Goal: Information Seeking & Learning: Understand process/instructions

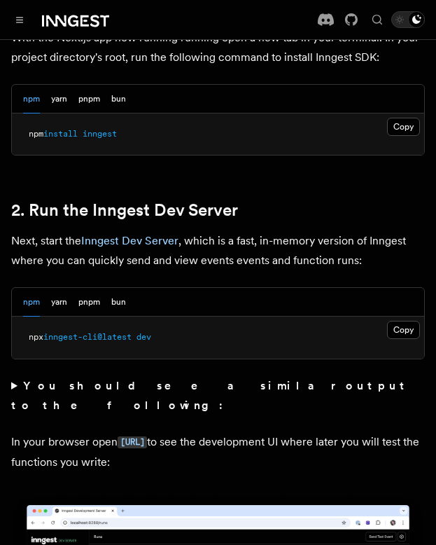
scroll to position [917, 0]
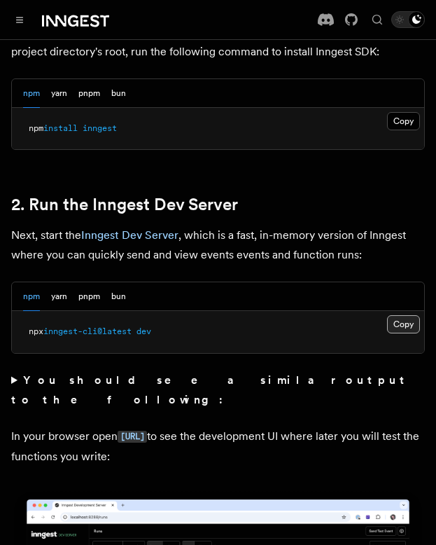
click at [396, 315] on button "Copy Copied" at bounding box center [403, 324] width 33 height 18
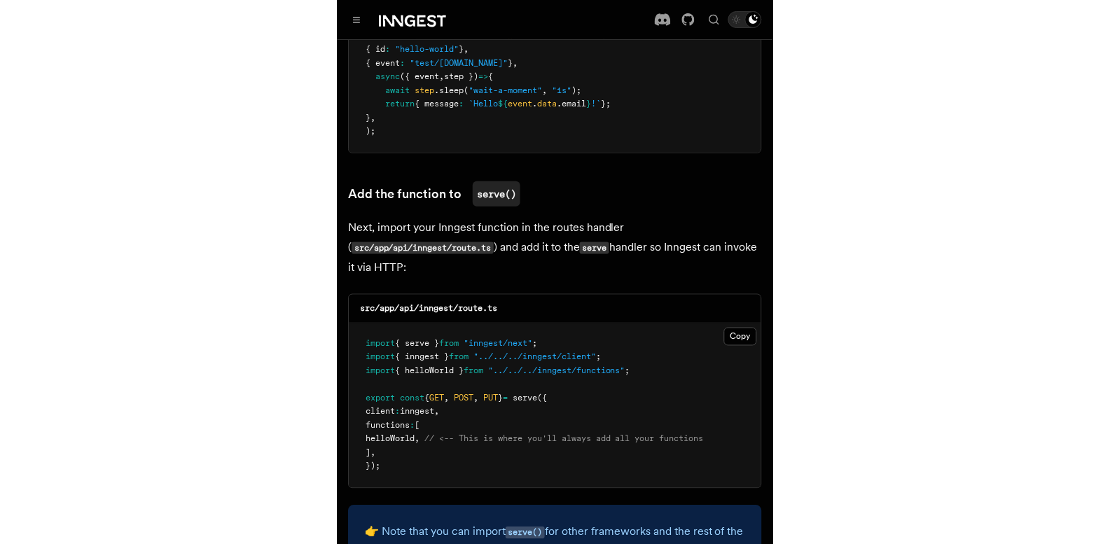
scroll to position [2700, 0]
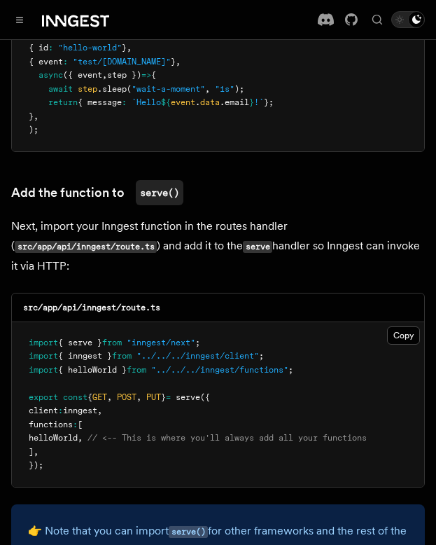
click at [182, 351] on span ""../../../inngest/client"" at bounding box center [198, 356] width 123 height 10
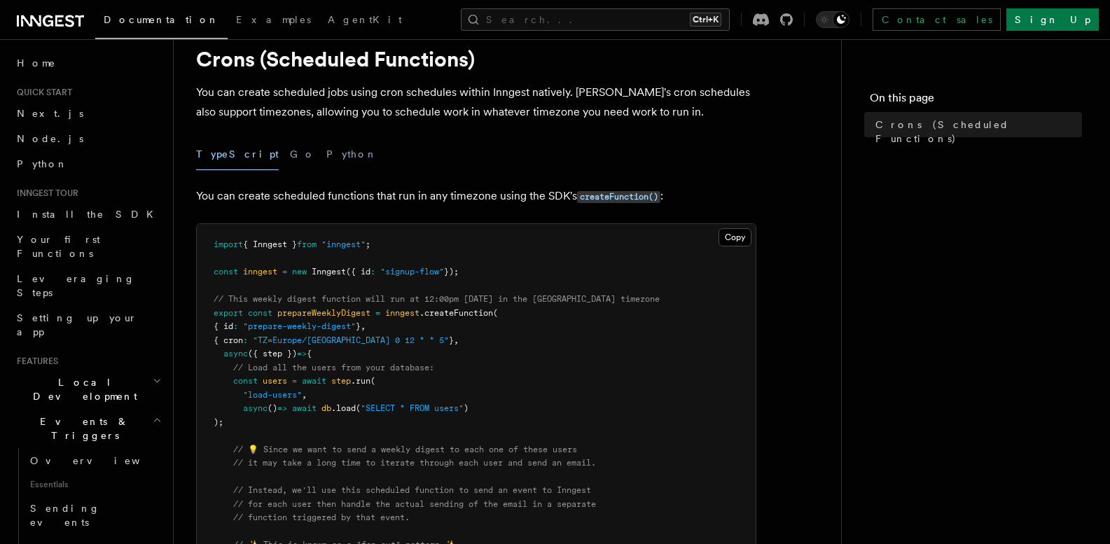
scroll to position [46, 0]
drag, startPoint x: 422, startPoint y: 342, endPoint x: 224, endPoint y: 341, distance: 198.1
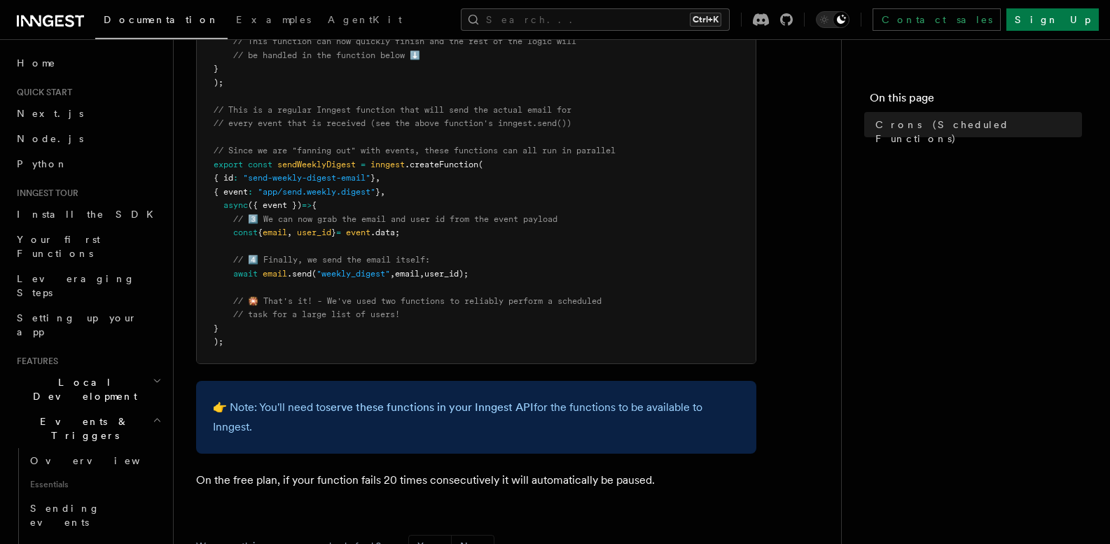
scroll to position [766, 0]
click at [311, 195] on span ""app/send.weekly.digest"" at bounding box center [317, 194] width 118 height 10
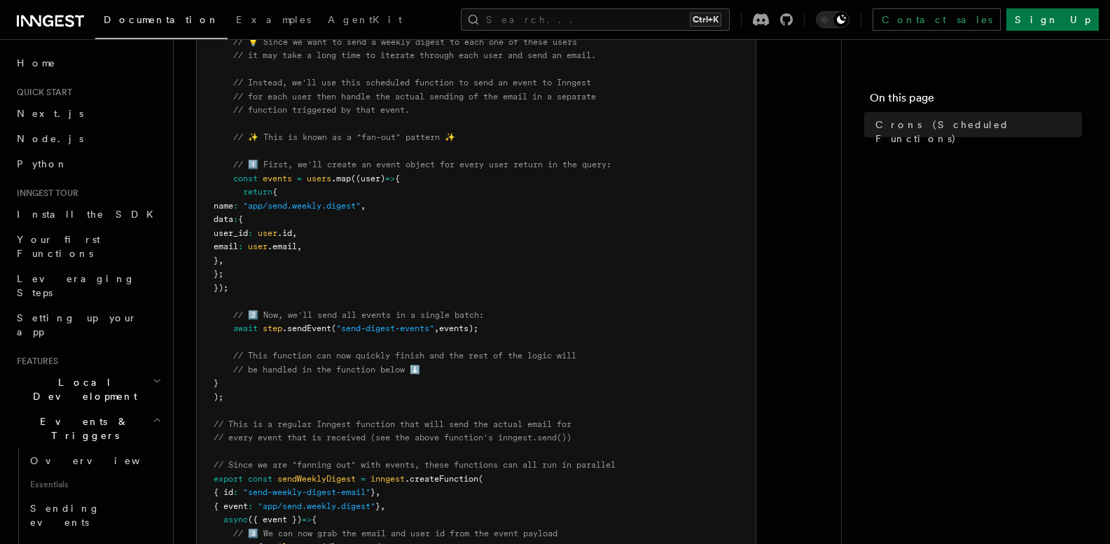
scroll to position [452, 0]
click at [298, 195] on pre "import { Inngest } from "inngest" ; const inngest = new Inngest ({ id : "signup…" at bounding box center [476, 249] width 559 height 861
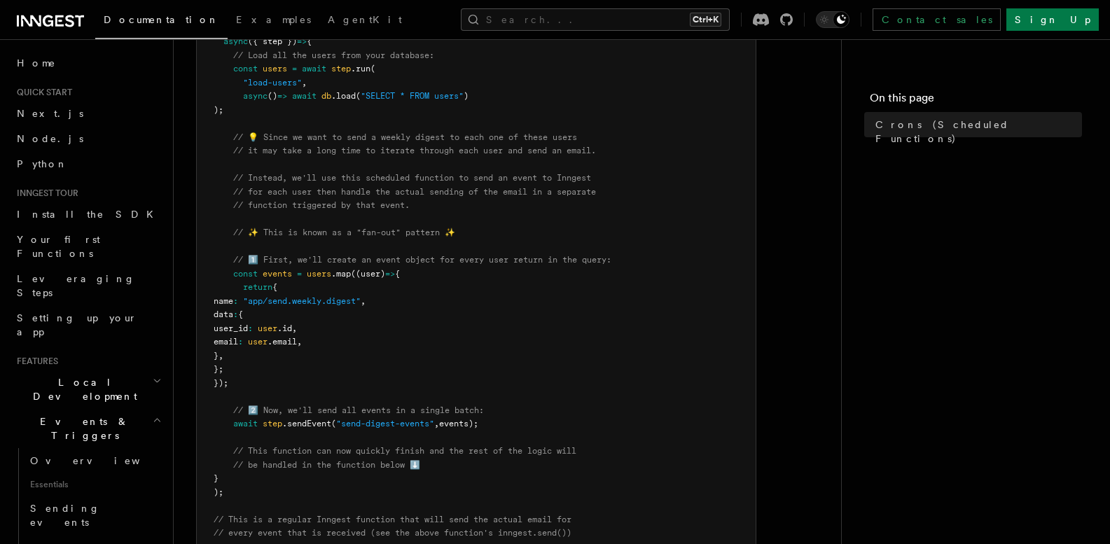
scroll to position [358, 0]
click at [417, 204] on pre "import { Inngest } from "inngest" ; const inngest = new Inngest ({ id : "signup…" at bounding box center [476, 342] width 559 height 861
click at [378, 260] on span "// 1️⃣ First, we'll create an event object for every user return in the query:" at bounding box center [422, 261] width 378 height 10
click at [417, 270] on pre "import { Inngest } from "inngest" ; const inngest = new Inngest ({ id : "signup…" at bounding box center [476, 342] width 559 height 861
click at [351, 290] on pre "import { Inngest } from "inngest" ; const inngest = new Inngest ({ id : "signup…" at bounding box center [476, 342] width 559 height 861
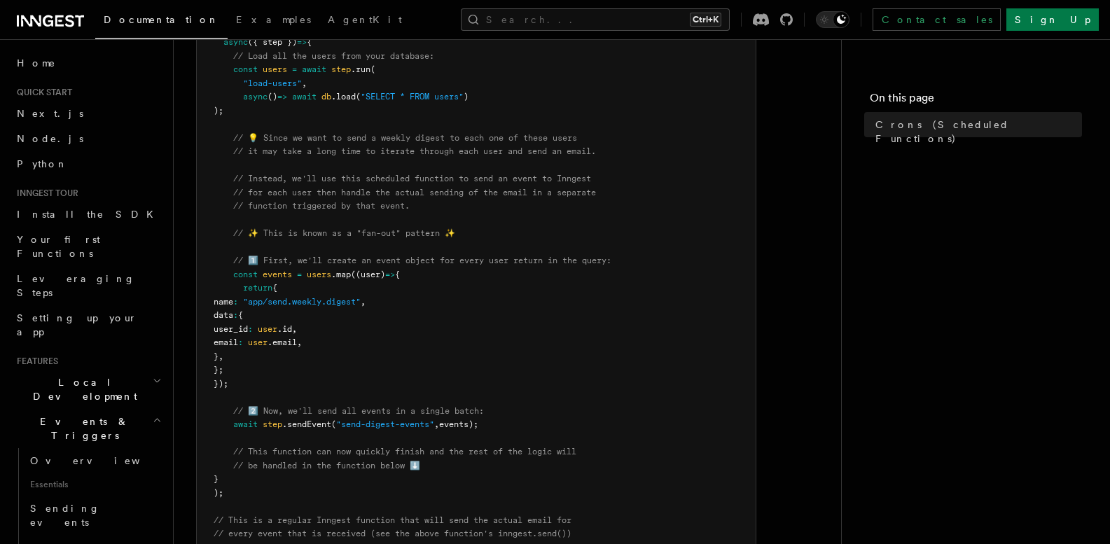
click at [344, 314] on pre "import { Inngest } from "inngest" ; const inngest = new Inngest ({ id : "signup…" at bounding box center [476, 342] width 559 height 861
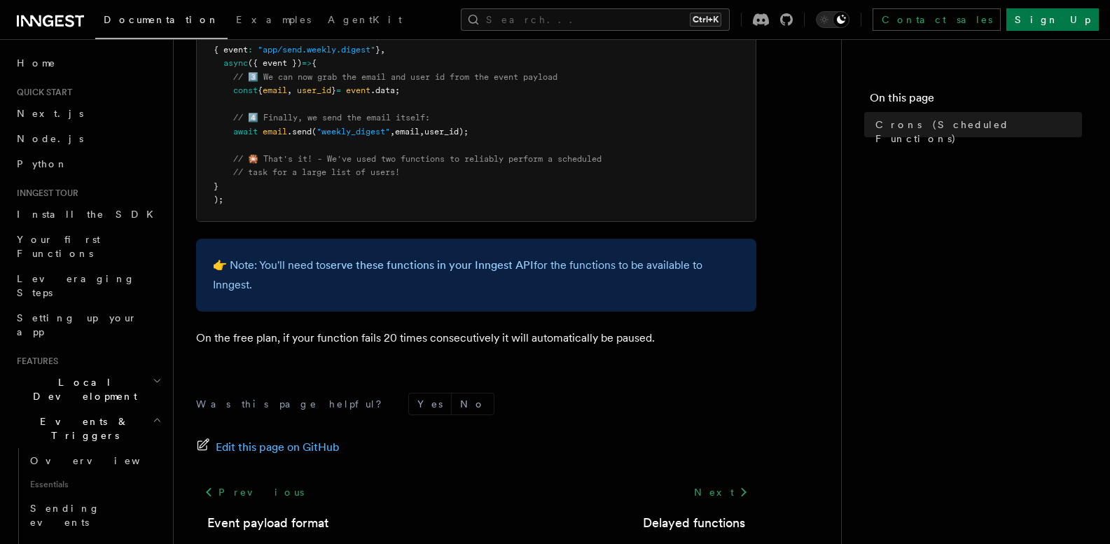
scroll to position [923, 0]
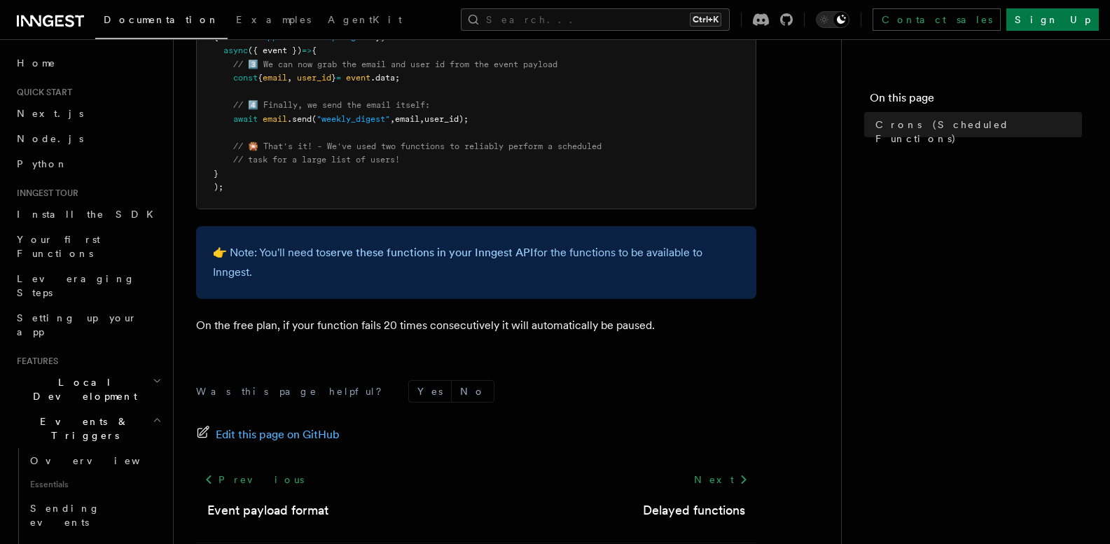
click at [355, 326] on p "On the free plan, if your function fails 20 times consecutively it will automat…" at bounding box center [476, 326] width 560 height 20
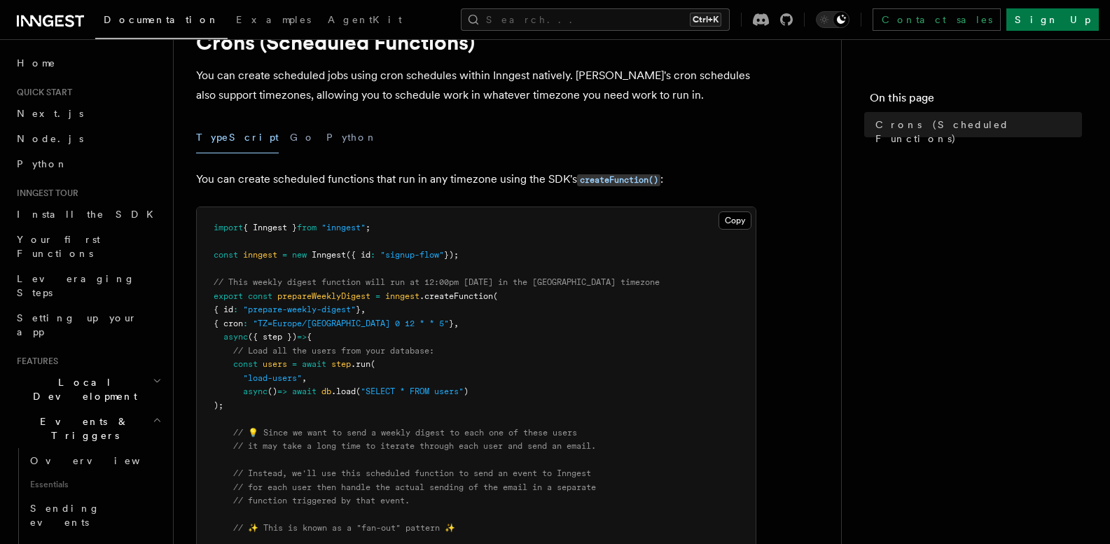
scroll to position [62, 0]
drag, startPoint x: 406, startPoint y: 325, endPoint x: 772, endPoint y: -85, distance: 548.9
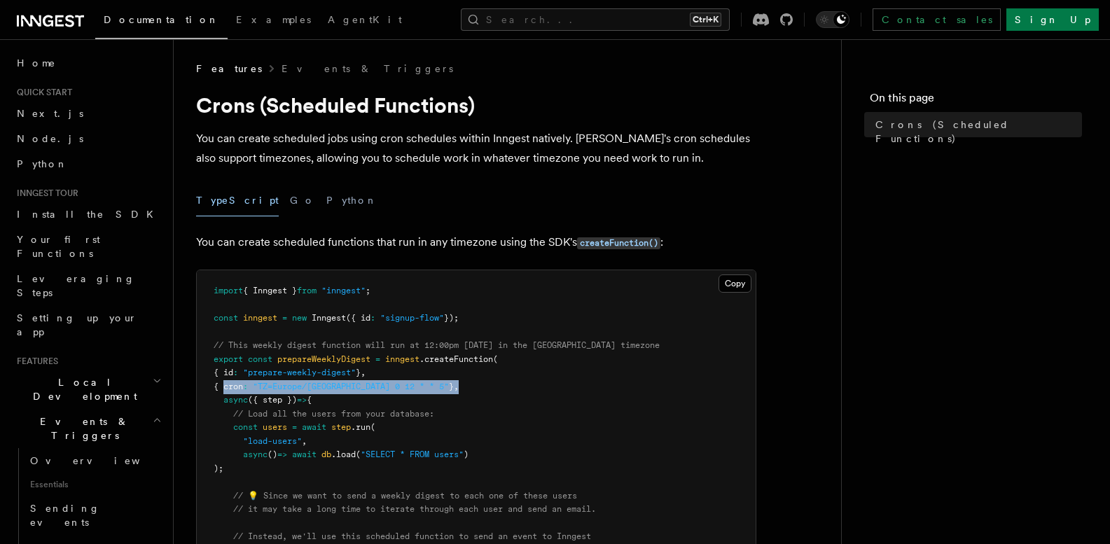
drag, startPoint x: 421, startPoint y: 382, endPoint x: 223, endPoint y: 386, distance: 197.5
copy span "{ cron : "TZ=Europe/Paris 0 12 * * 5" } ,"
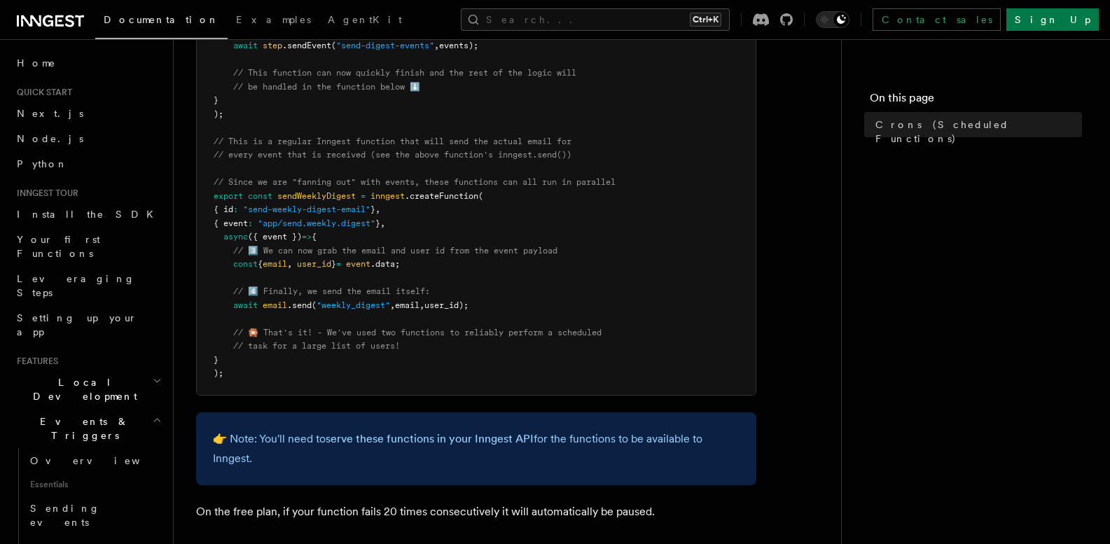
scroll to position [755, 0]
